Goal: Entertainment & Leisure: Consume media (video, audio)

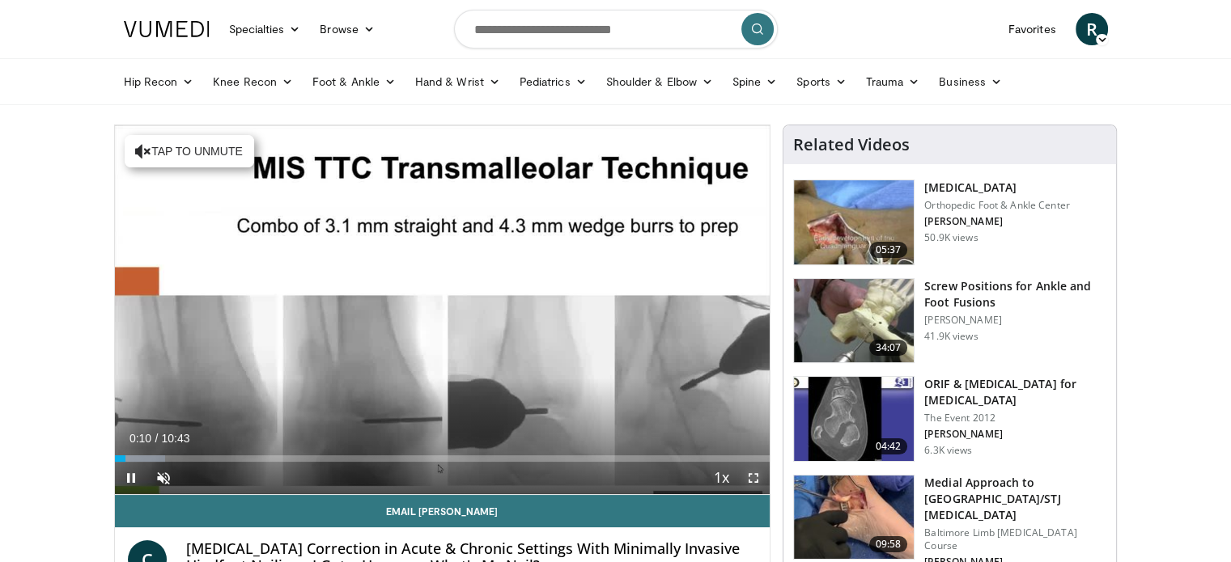
click at [751, 480] on span "Video Player" at bounding box center [753, 478] width 32 height 32
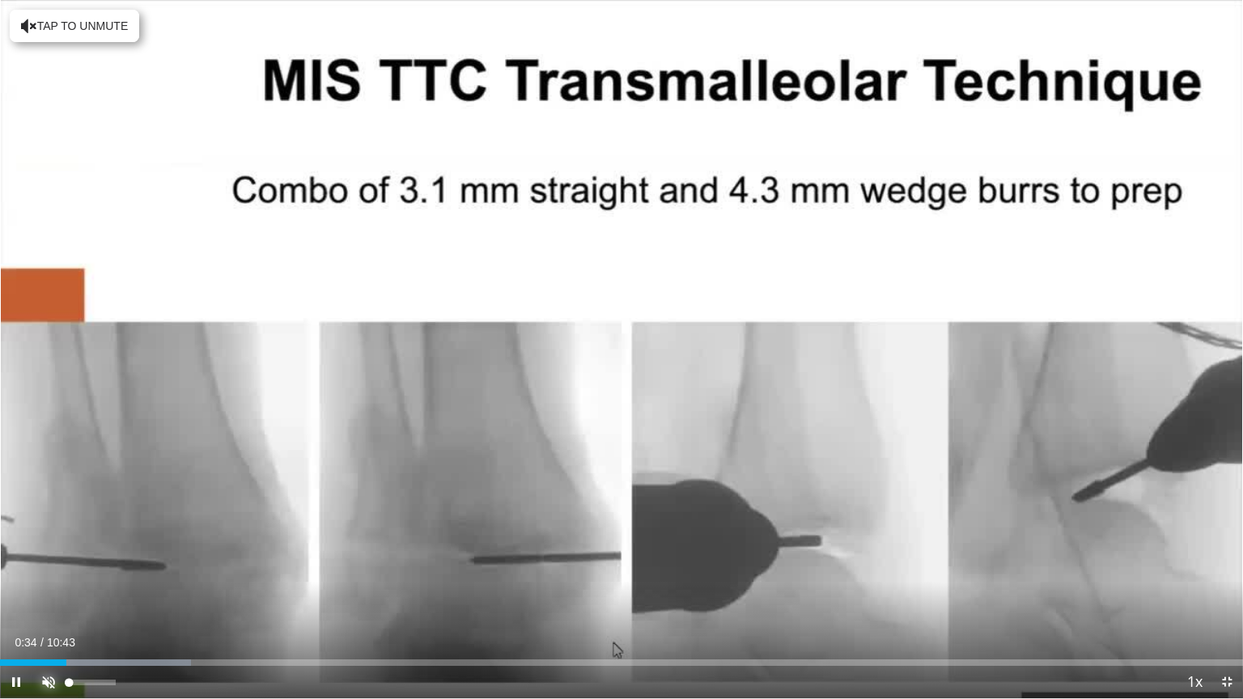
click at [51, 562] on span "Video Player" at bounding box center [48, 682] width 32 height 32
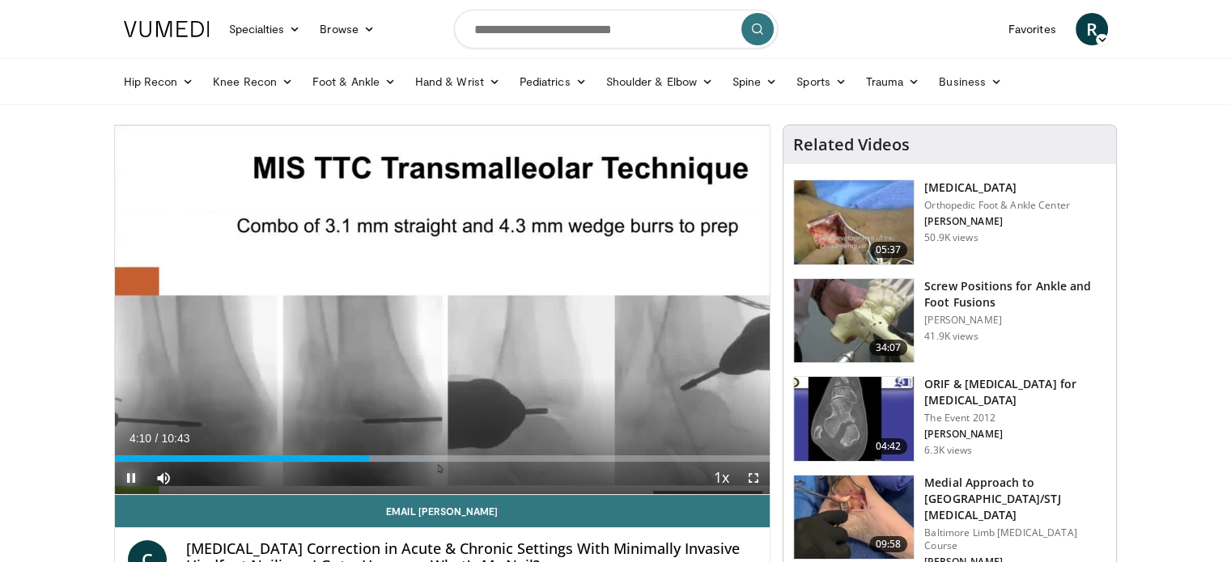
click at [125, 477] on span "Video Player" at bounding box center [131, 478] width 32 height 32
